Goal: Task Accomplishment & Management: Use online tool/utility

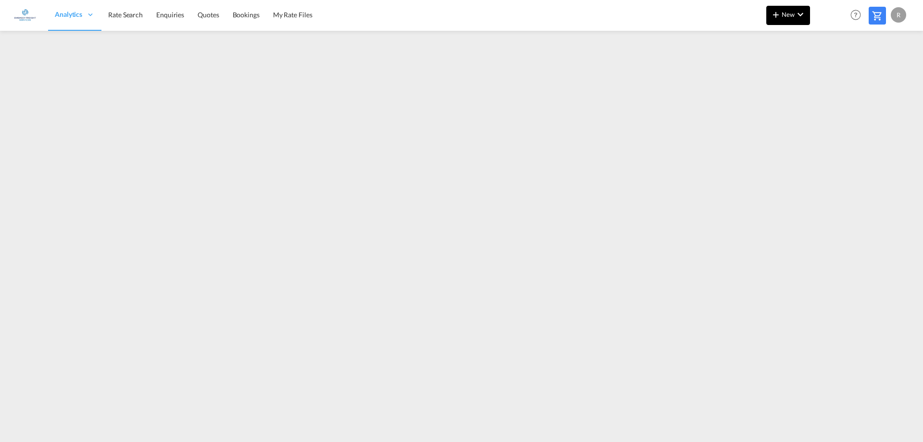
click at [795, 18] on md-icon "icon-chevron-down" at bounding box center [801, 15] width 12 height 12
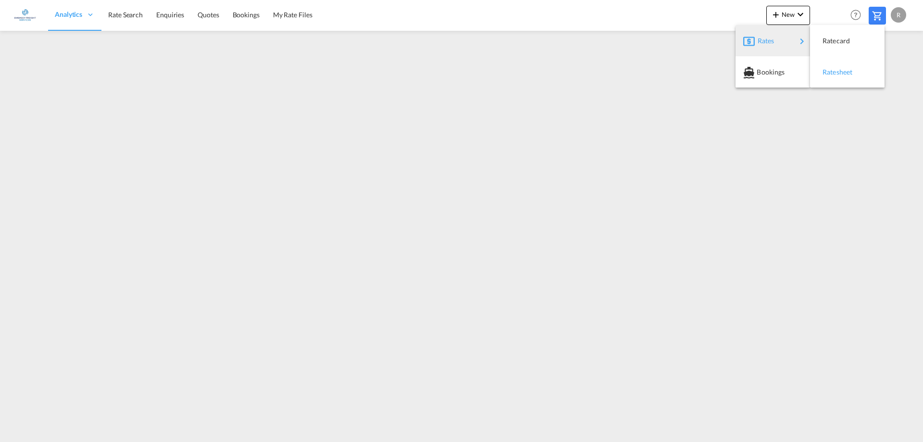
click at [840, 79] on div "Ratesheet" at bounding box center [841, 72] width 36 height 24
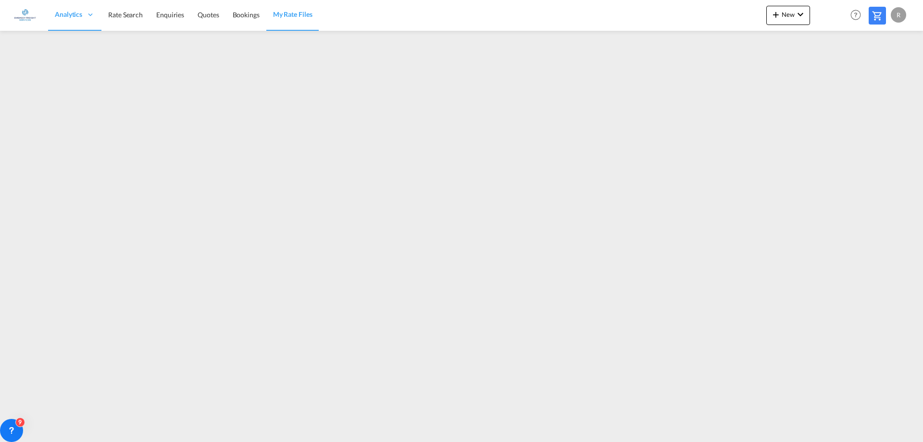
click at [875, 433] on div at bounding box center [461, 232] width 923 height 403
click at [134, 16] on span "Rate Search" at bounding box center [125, 15] width 35 height 8
